Goal: Task Accomplishment & Management: Use online tool/utility

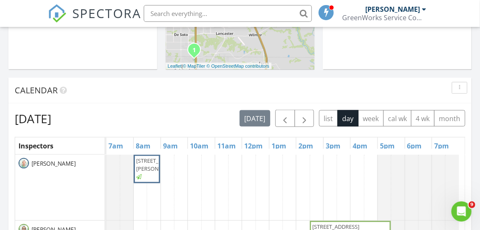
scroll to position [306, 0]
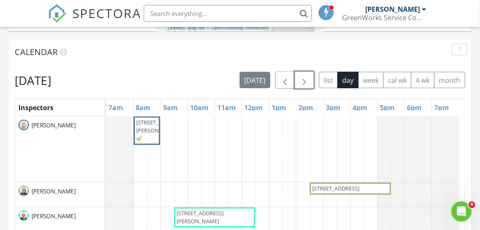
click at [305, 81] on span "button" at bounding box center [304, 80] width 10 height 10
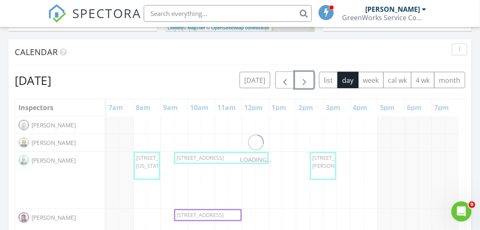
click at [305, 81] on span "button" at bounding box center [304, 80] width 10 height 10
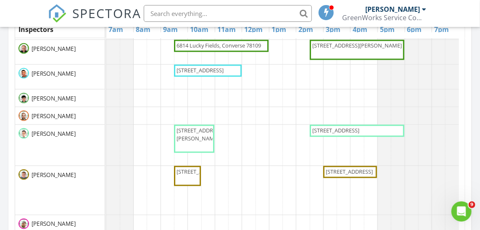
scroll to position [0, 0]
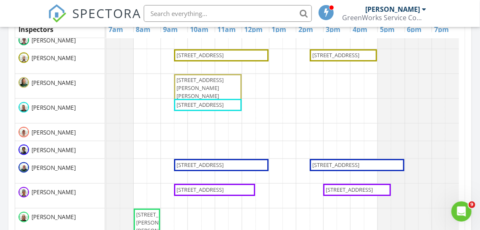
click at [226, 107] on span "[STREET_ADDRESS]" at bounding box center [201, 105] width 50 height 8
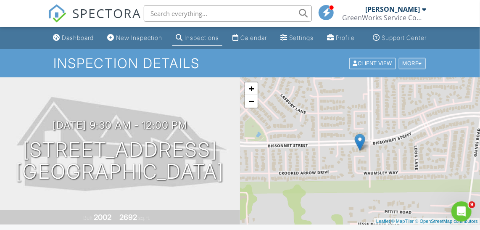
click at [415, 69] on div "More" at bounding box center [412, 63] width 27 height 11
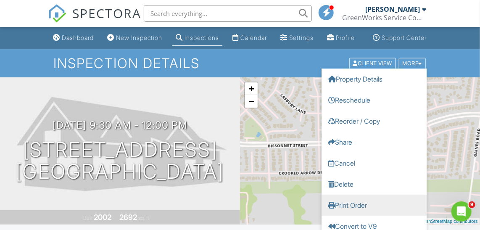
click at [342, 211] on link "Print Order" at bounding box center [374, 204] width 105 height 21
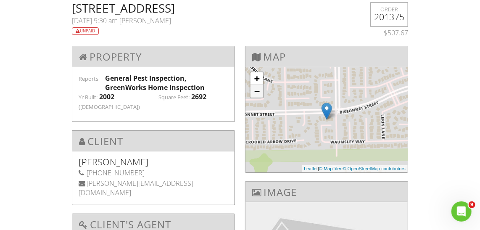
click at [258, 90] on link "−" at bounding box center [257, 91] width 13 height 13
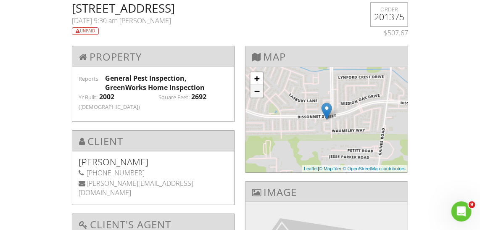
click at [258, 90] on link "−" at bounding box center [257, 91] width 13 height 13
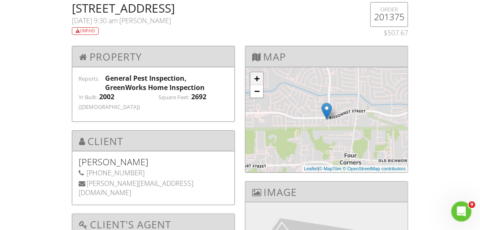
click at [257, 72] on link "+" at bounding box center [257, 78] width 13 height 13
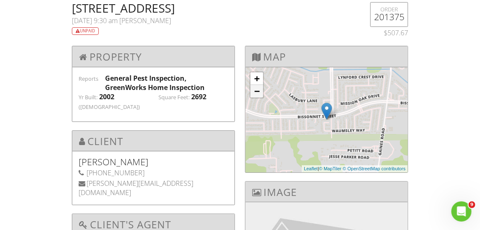
click at [258, 89] on link "−" at bounding box center [257, 91] width 13 height 13
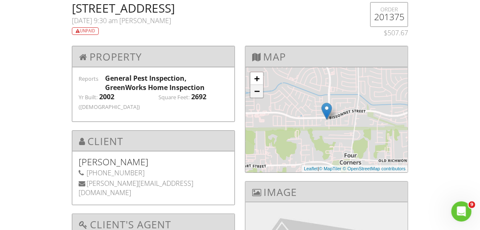
click at [258, 89] on link "−" at bounding box center [257, 91] width 13 height 13
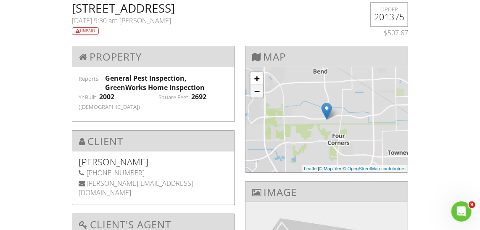
click at [258, 89] on link "−" at bounding box center [257, 91] width 13 height 13
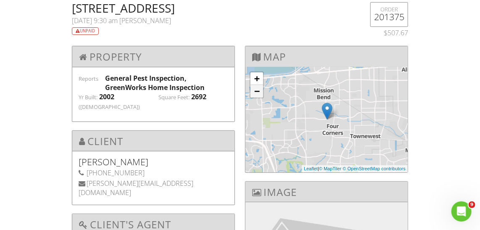
click at [258, 89] on link "−" at bounding box center [257, 91] width 13 height 13
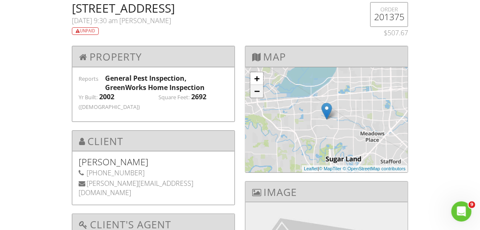
click at [258, 89] on link "−" at bounding box center [257, 91] width 13 height 13
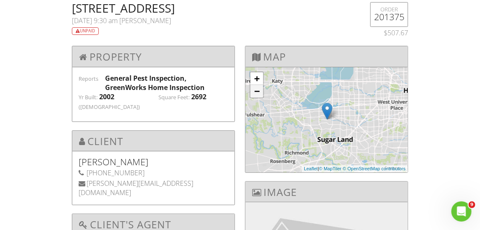
click at [258, 89] on link "−" at bounding box center [257, 91] width 13 height 13
